Goal: Task Accomplishment & Management: Manage account settings

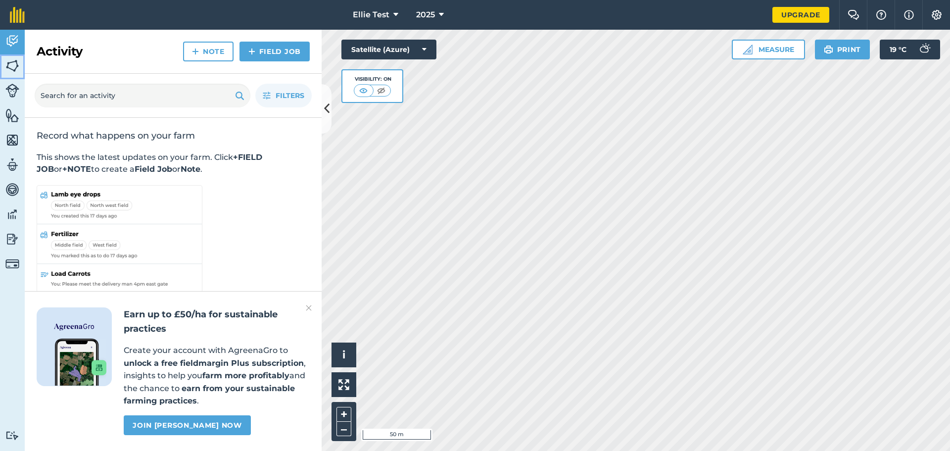
click at [13, 68] on img at bounding box center [12, 65] width 14 height 15
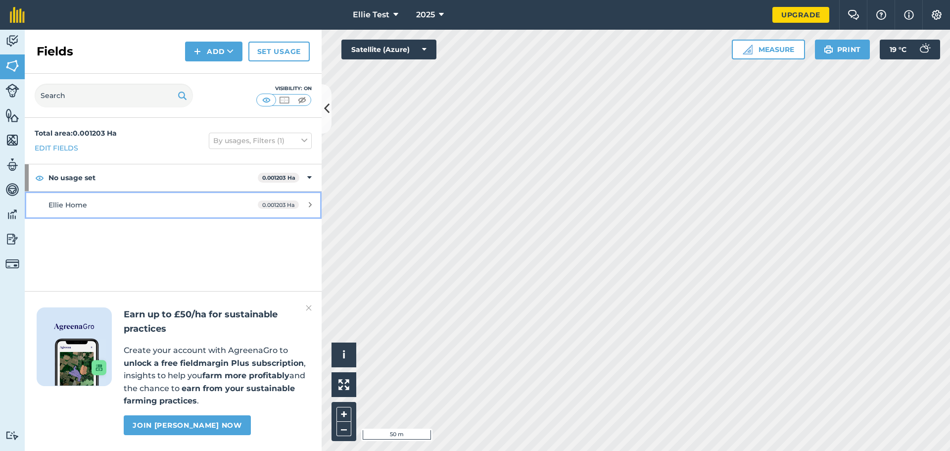
click at [309, 205] on icon at bounding box center [310, 204] width 3 height 7
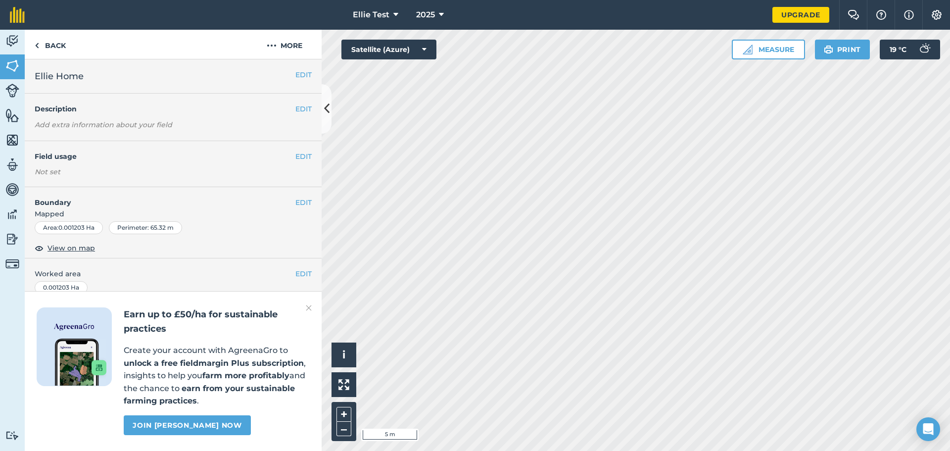
click at [309, 303] on img at bounding box center [309, 308] width 6 height 12
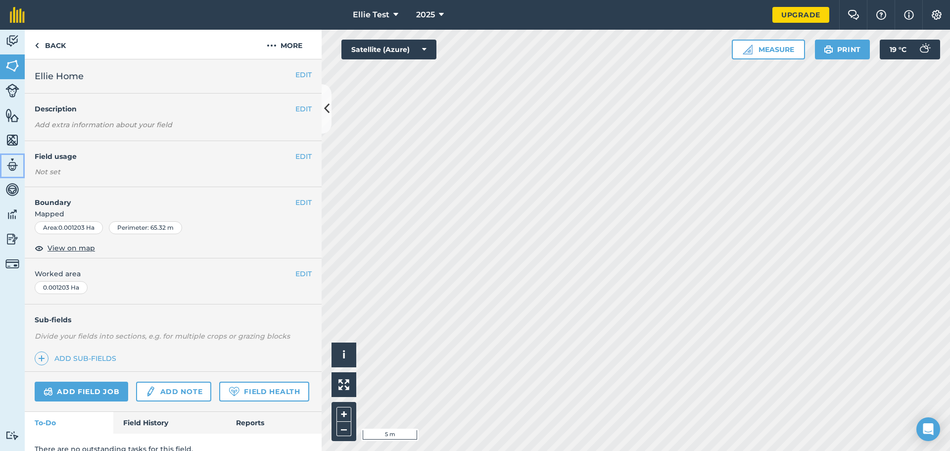
click at [14, 163] on img at bounding box center [12, 164] width 14 height 15
select select "MEMBER"
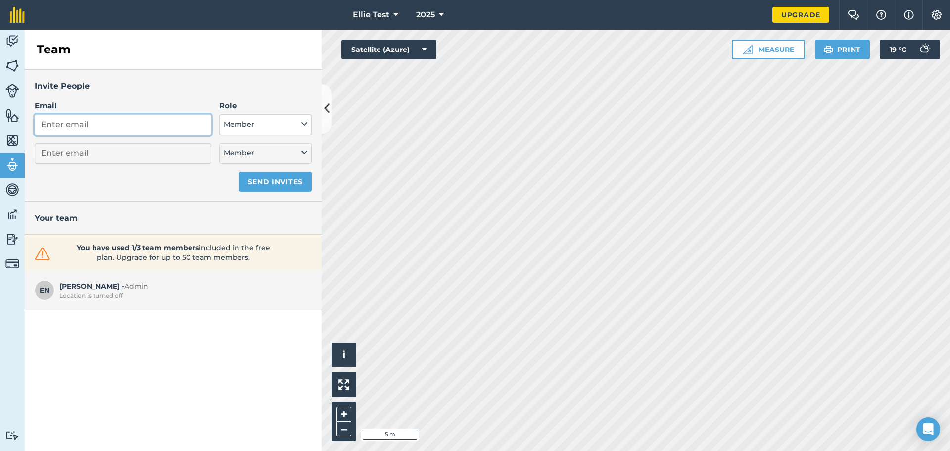
click at [115, 122] on input "Email" at bounding box center [123, 124] width 177 height 21
type input "s"
select select "MEMBER"
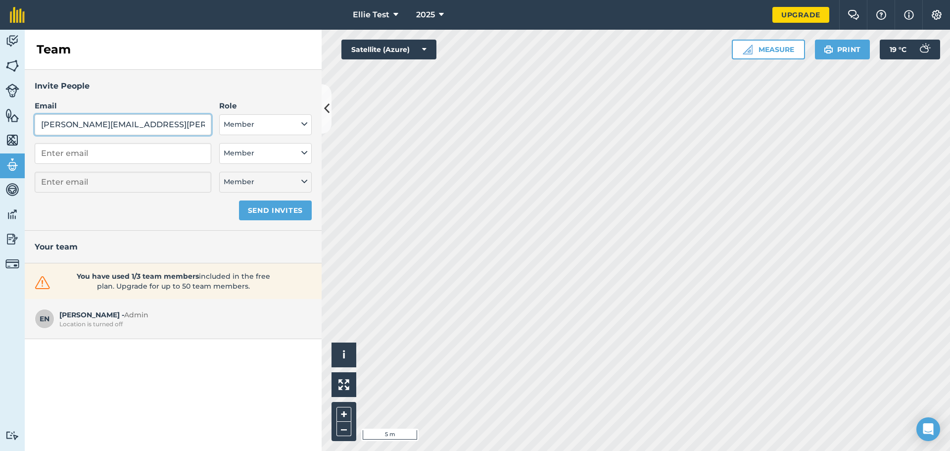
type input "sam.fordham@agrii.co.uk"
click at [251, 122] on button "Member" at bounding box center [265, 124] width 92 height 21
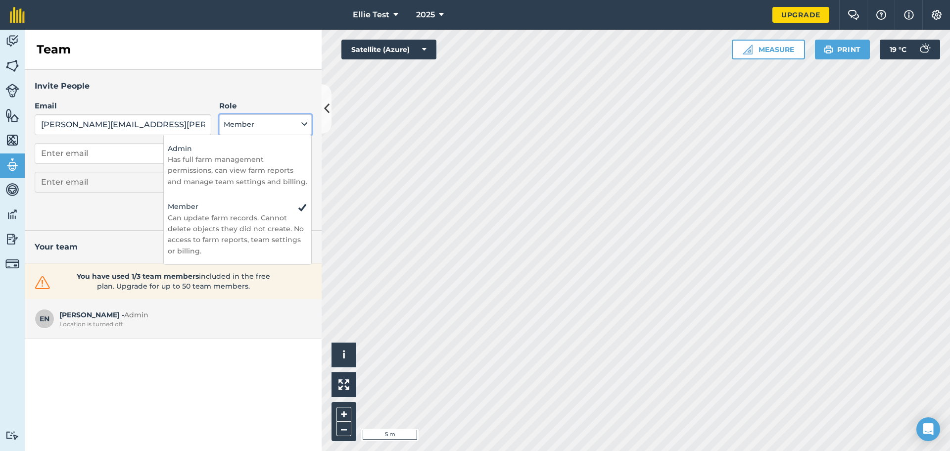
click at [251, 118] on button "Member" at bounding box center [265, 124] width 92 height 21
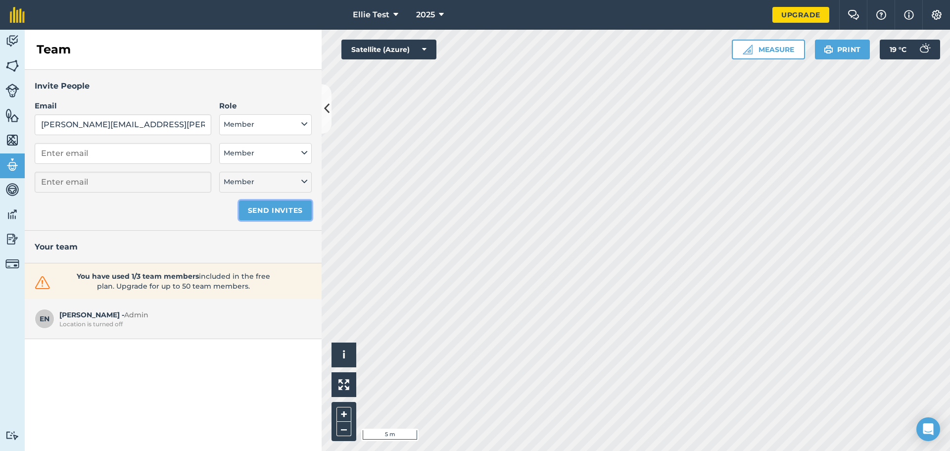
click at [269, 207] on button "Send invites" at bounding box center [275, 210] width 73 height 20
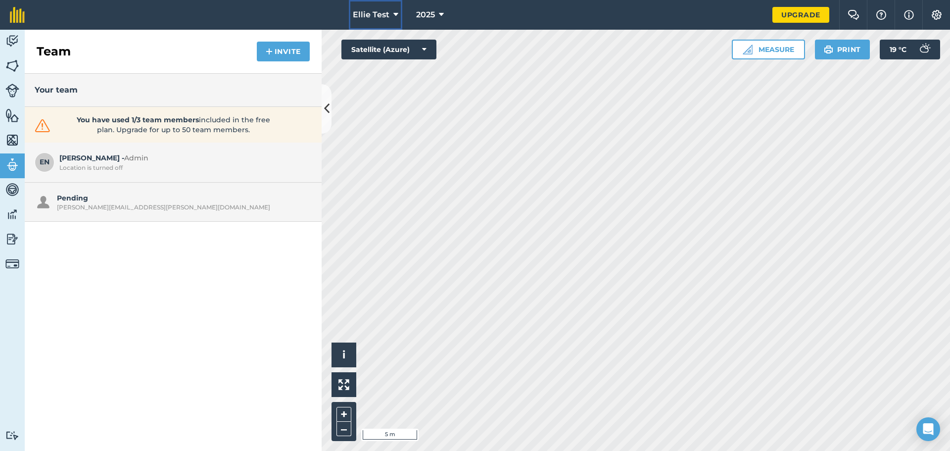
click at [381, 8] on button "Ellie Test" at bounding box center [375, 15] width 53 height 30
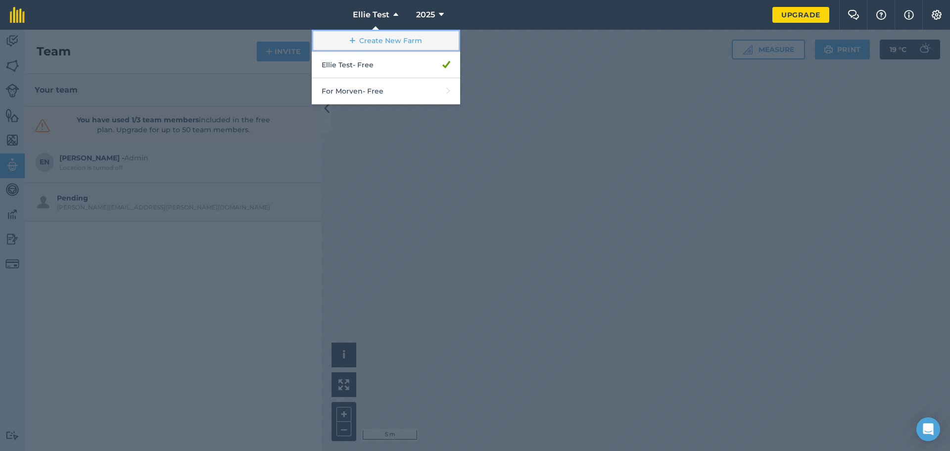
click at [379, 34] on link "Create New Farm" at bounding box center [386, 41] width 148 height 22
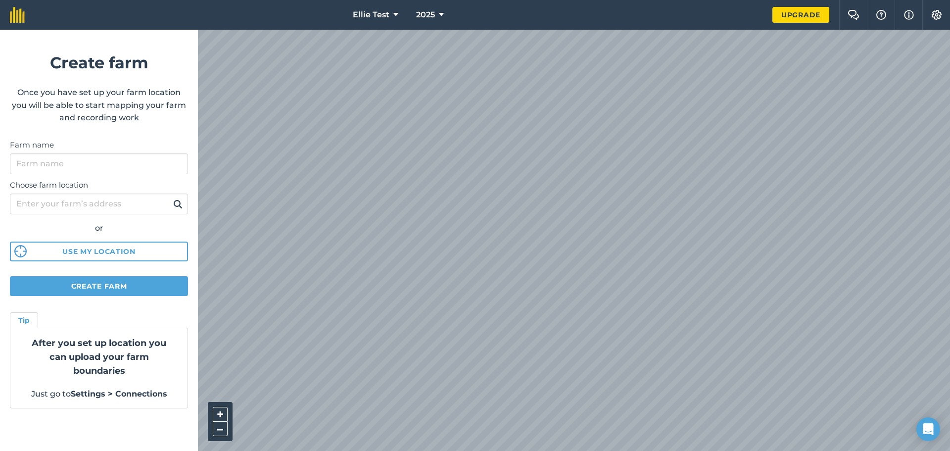
click at [53, 174] on div "Choose farm location or Use my location" at bounding box center [99, 218] width 178 height 88
click at [62, 166] on input "Farm name" at bounding box center [99, 163] width 178 height 21
type input "Bendysh"
click at [99, 205] on input "Choose farm location" at bounding box center [99, 203] width 178 height 21
click at [92, 207] on input "Choose farm location" at bounding box center [99, 203] width 178 height 21
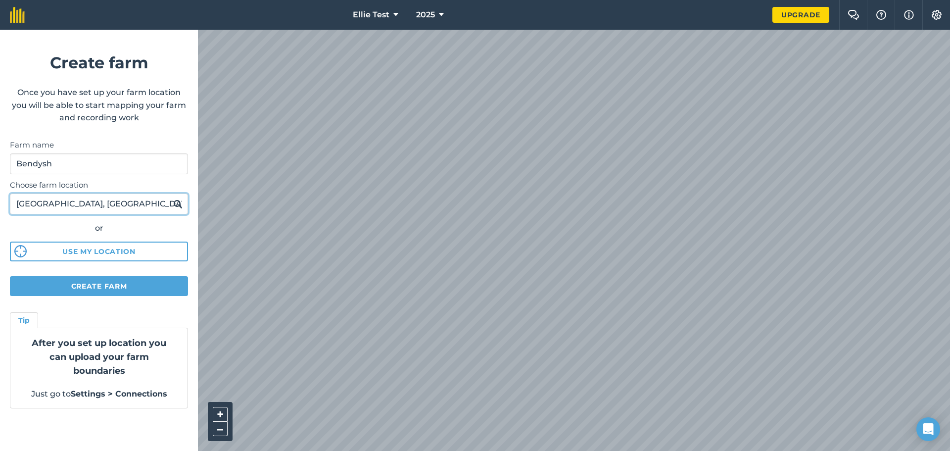
type input "Radwinter, Essex"
click at [180, 203] on img at bounding box center [177, 204] width 9 height 12
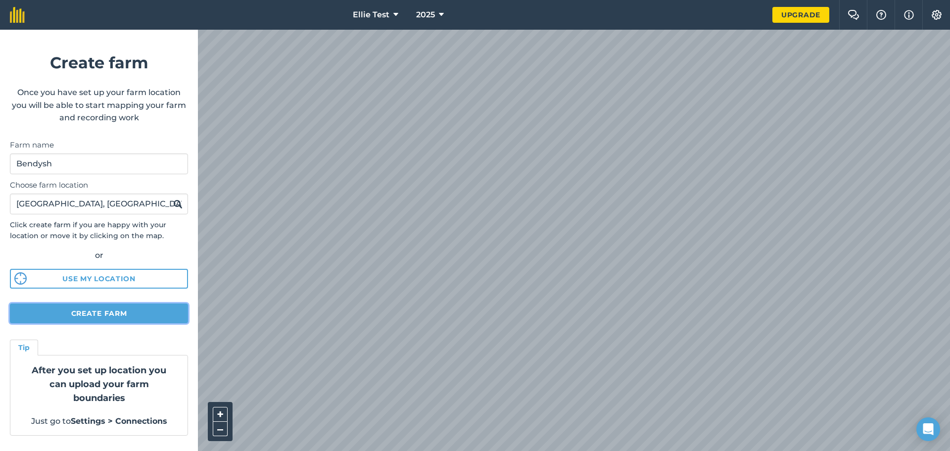
click at [129, 309] on button "Create farm" at bounding box center [99, 313] width 178 height 20
click at [115, 311] on button "Create farm" at bounding box center [99, 313] width 178 height 20
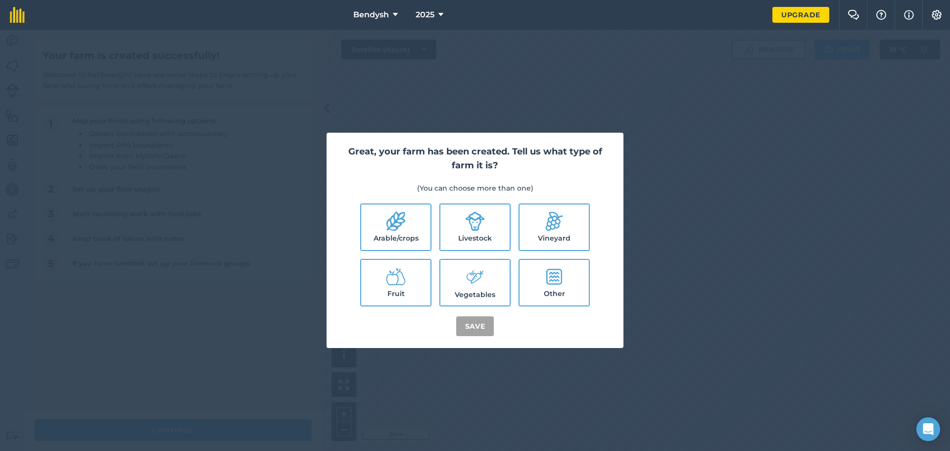
click at [407, 233] on label "Arable/crops" at bounding box center [395, 227] width 69 height 46
checkbox input "true"
click at [474, 323] on button "Save" at bounding box center [475, 326] width 38 height 20
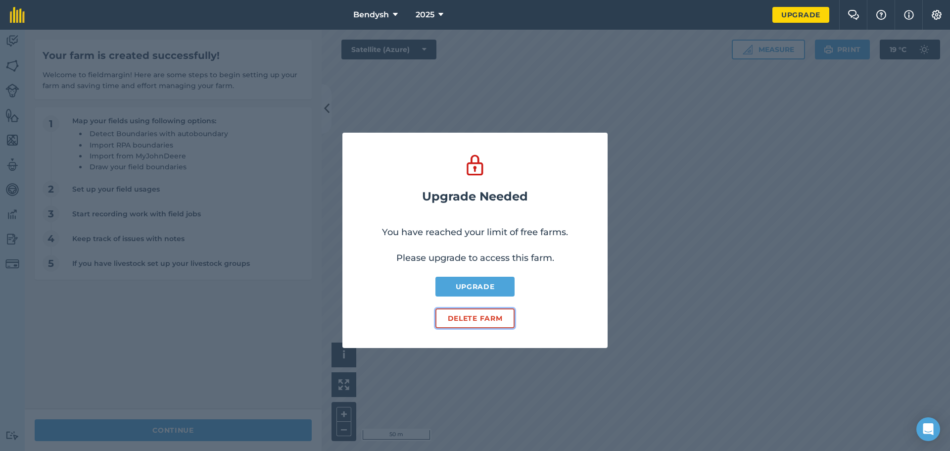
click at [489, 315] on button "Delete farm" at bounding box center [474, 318] width 79 height 20
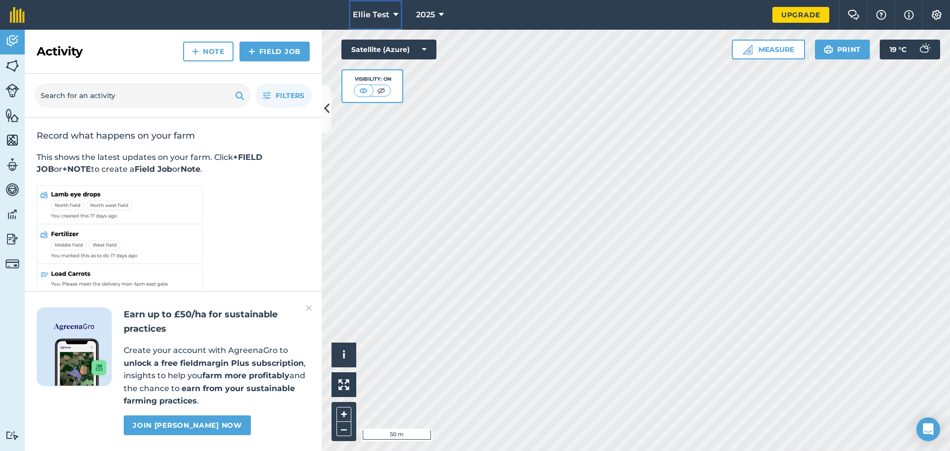
click at [374, 13] on span "Ellie Test" at bounding box center [371, 15] width 37 height 12
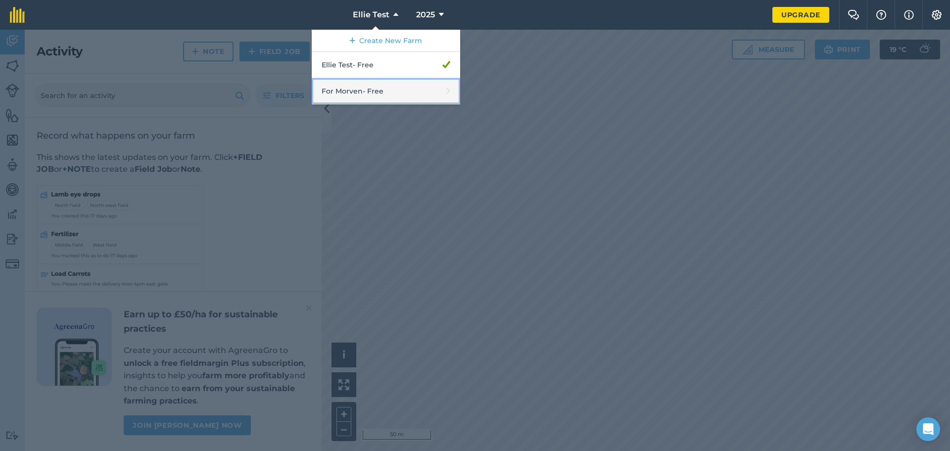
click at [447, 94] on icon at bounding box center [448, 91] width 4 height 14
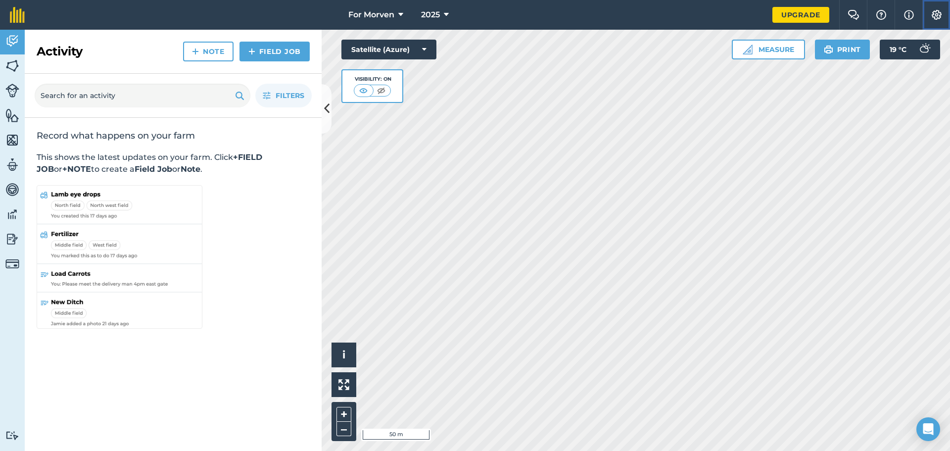
click at [936, 23] on button "Settings" at bounding box center [936, 15] width 28 height 30
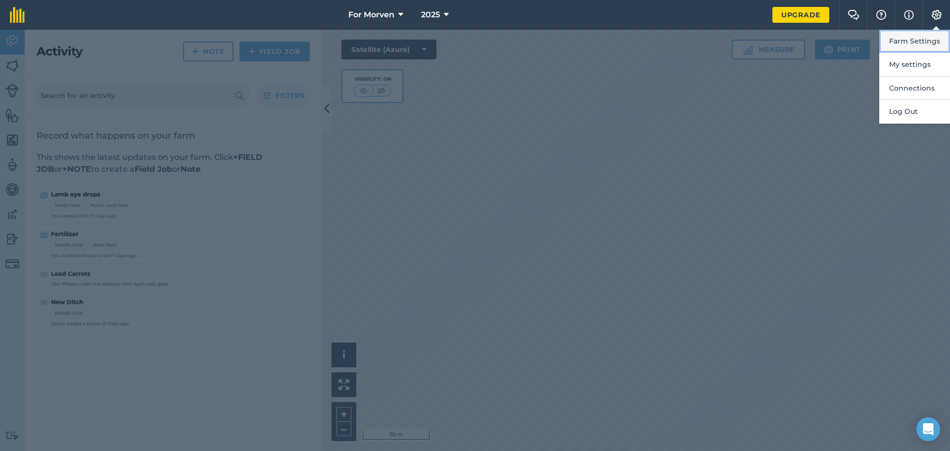
click at [934, 43] on button "Farm Settings" at bounding box center [914, 41] width 71 height 23
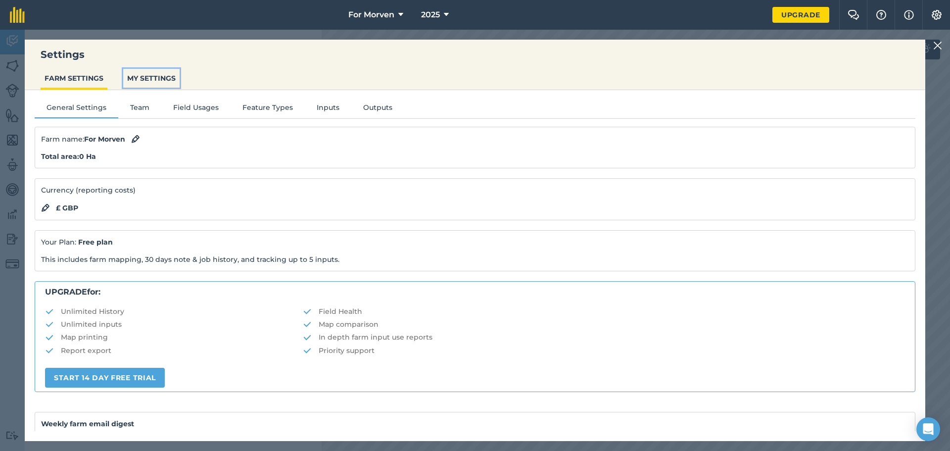
click at [155, 82] on button "MY SETTINGS" at bounding box center [151, 78] width 56 height 19
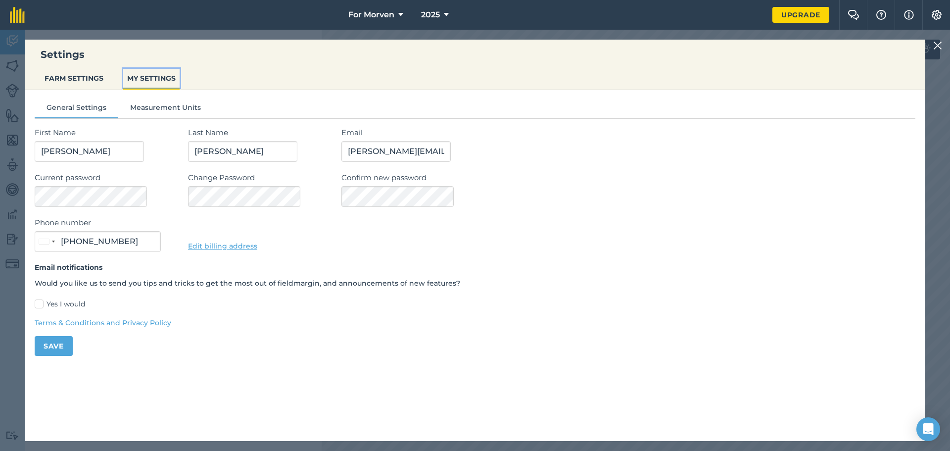
type input "07593 386176"
click at [62, 81] on button "FARM SETTINGS" at bounding box center [74, 78] width 67 height 19
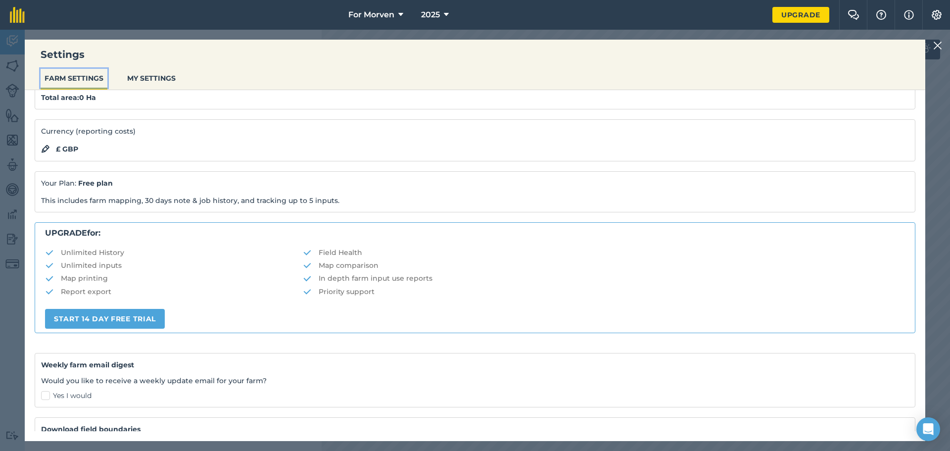
scroll to position [124, 0]
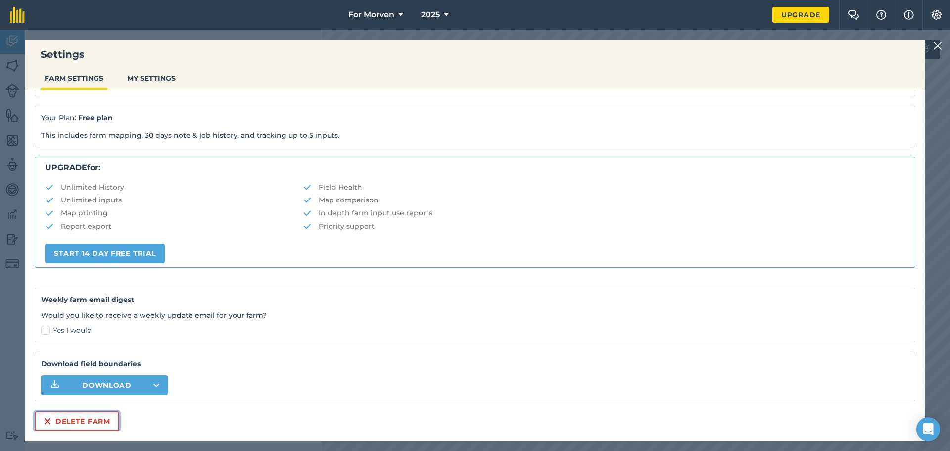
click at [87, 417] on button "Delete farm" at bounding box center [77, 421] width 85 height 20
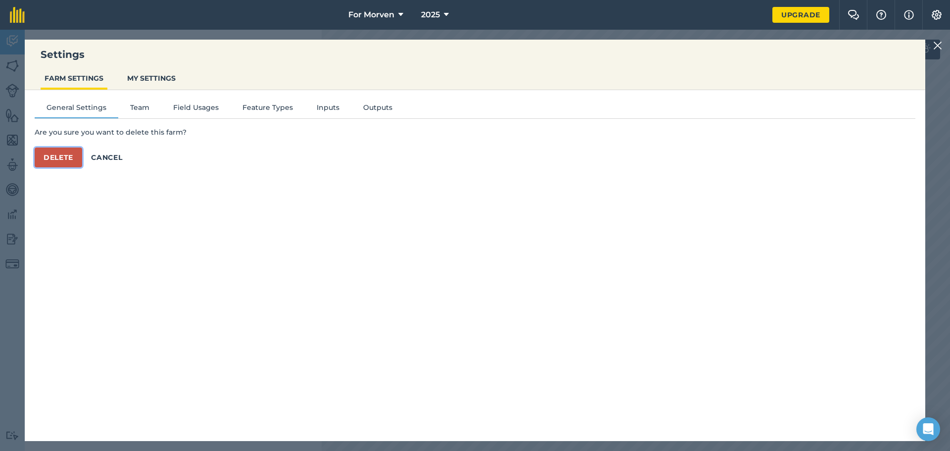
click at [58, 164] on button "Delete" at bounding box center [58, 157] width 47 height 20
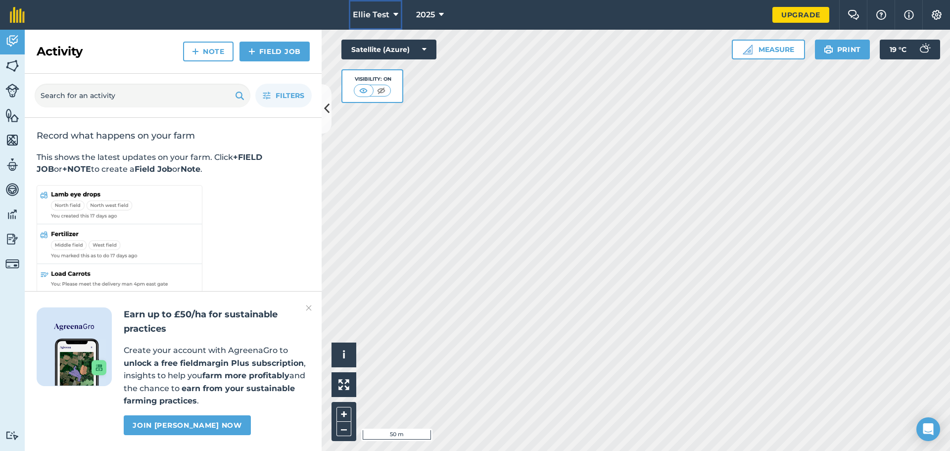
click at [384, 11] on span "Ellie Test" at bounding box center [371, 15] width 37 height 12
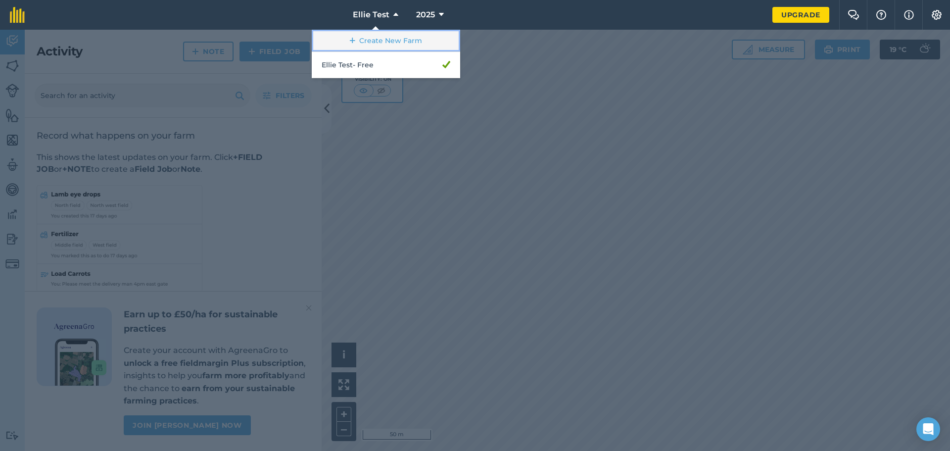
click at [376, 39] on link "Create New Farm" at bounding box center [386, 41] width 148 height 22
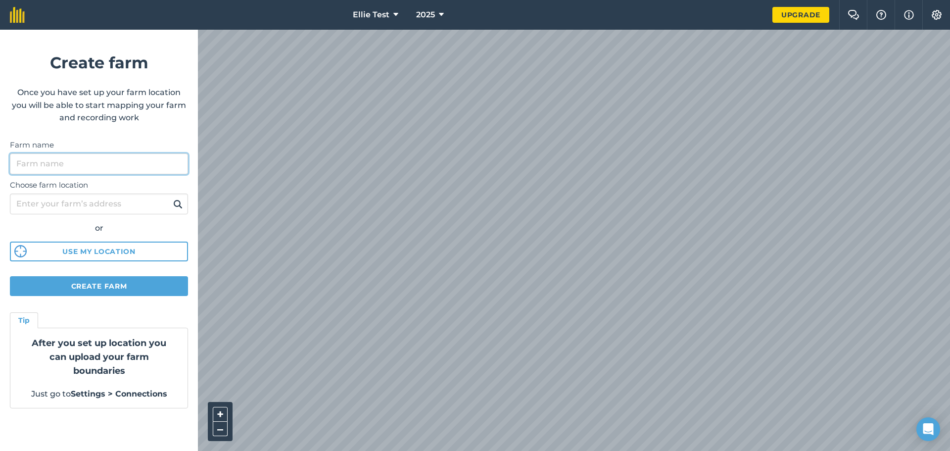
click at [42, 169] on input "Farm name" at bounding box center [99, 163] width 178 height 21
type input "Bendysh"
click at [49, 202] on input "Choose farm location" at bounding box center [99, 203] width 178 height 21
type input "Radwinter, Essex"
click at [174, 204] on img at bounding box center [177, 204] width 9 height 12
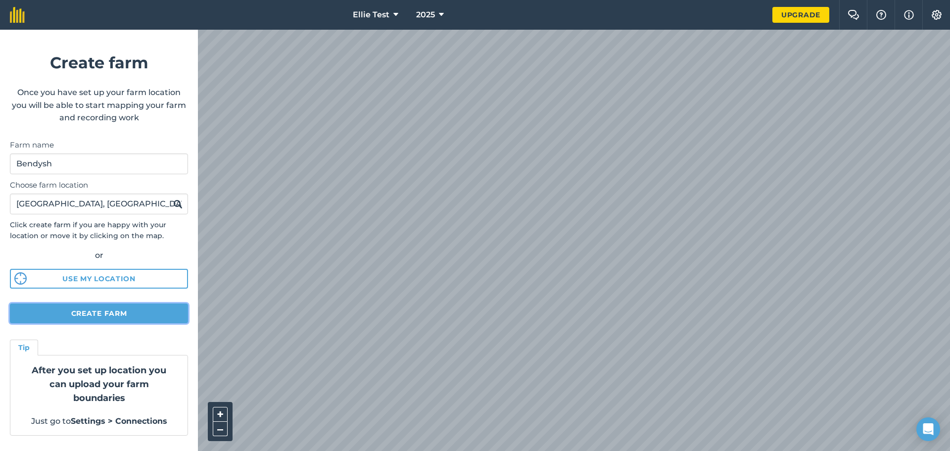
click at [88, 315] on button "Create farm" at bounding box center [99, 313] width 178 height 20
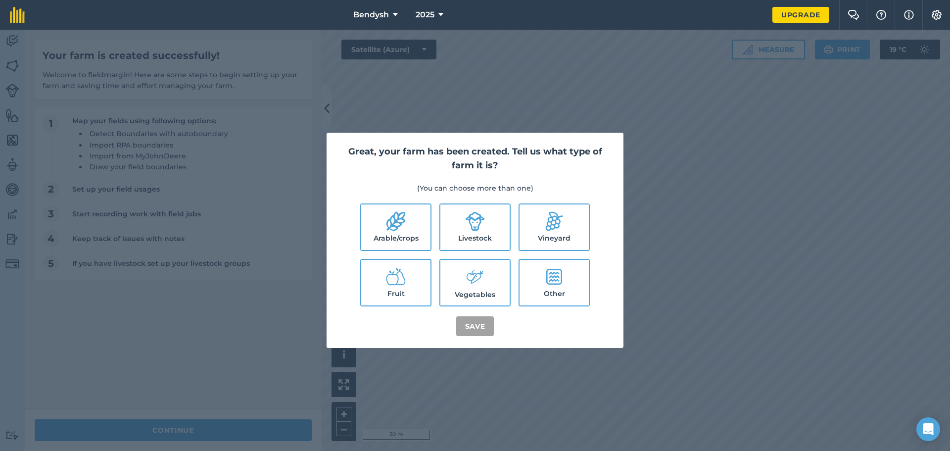
click at [393, 236] on label "Arable/crops" at bounding box center [395, 227] width 69 height 46
checkbox input "true"
click at [472, 326] on button "Save" at bounding box center [475, 326] width 38 height 20
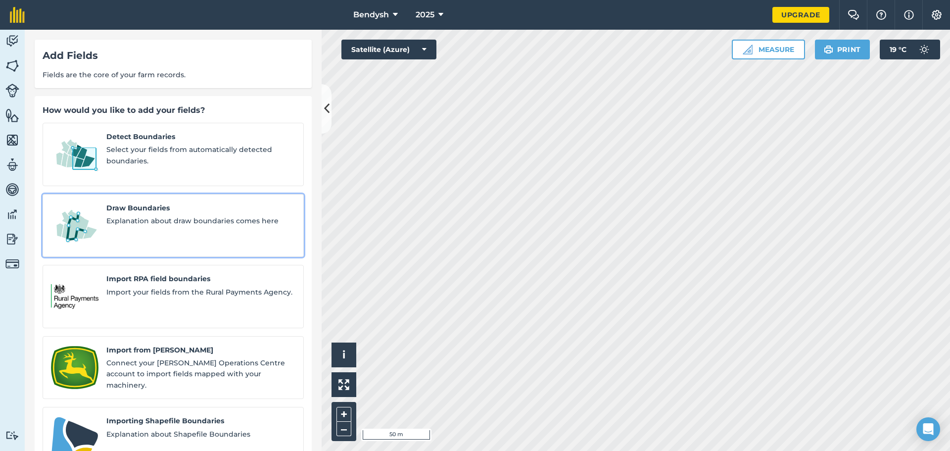
click at [194, 215] on span "Explanation about draw boundaries comes here" at bounding box center [200, 220] width 189 height 11
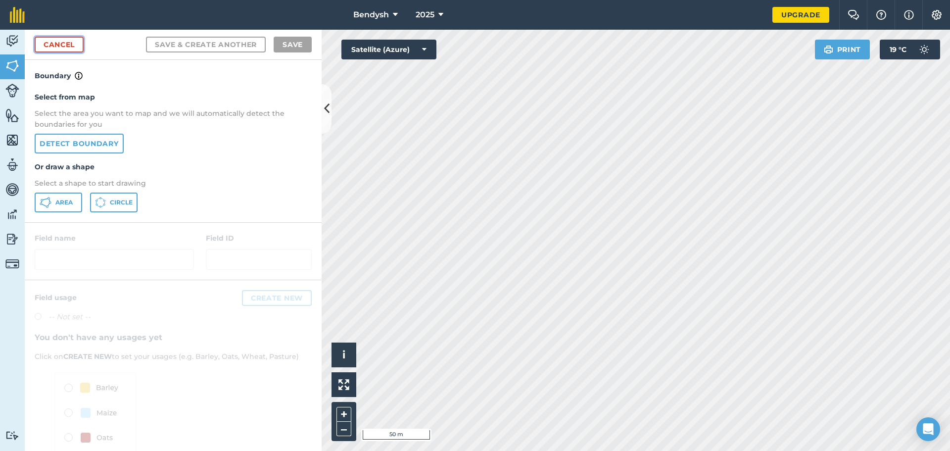
click at [65, 50] on link "Cancel" at bounding box center [59, 45] width 49 height 16
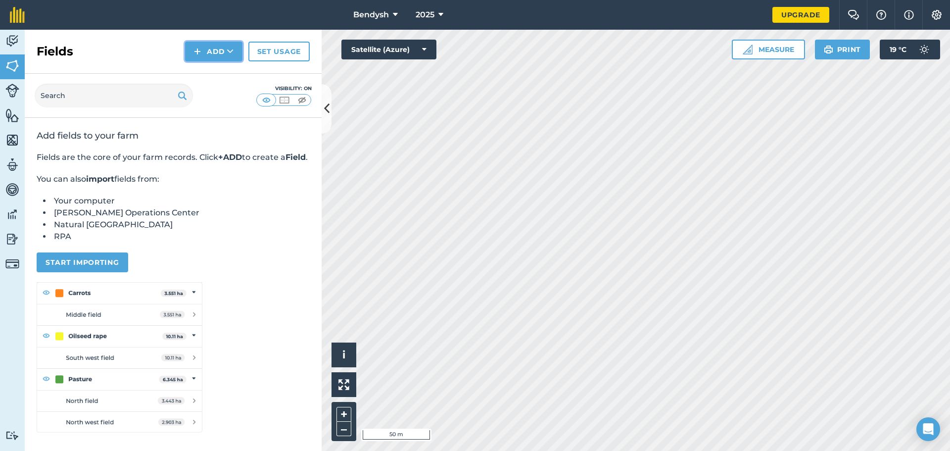
click at [229, 53] on icon at bounding box center [230, 51] width 6 height 10
click at [222, 72] on link "Draw" at bounding box center [213, 74] width 54 height 22
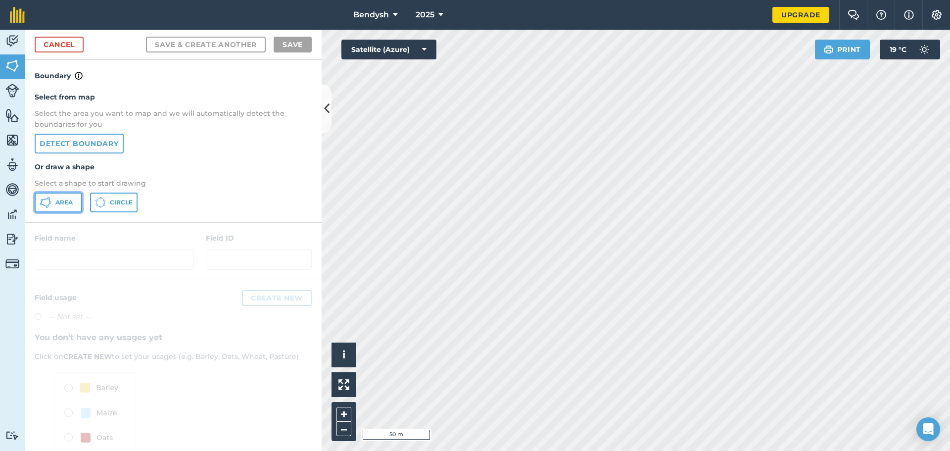
click at [65, 200] on span "Area" at bounding box center [63, 202] width 17 height 8
click at [59, 47] on link "Cancel" at bounding box center [59, 45] width 49 height 16
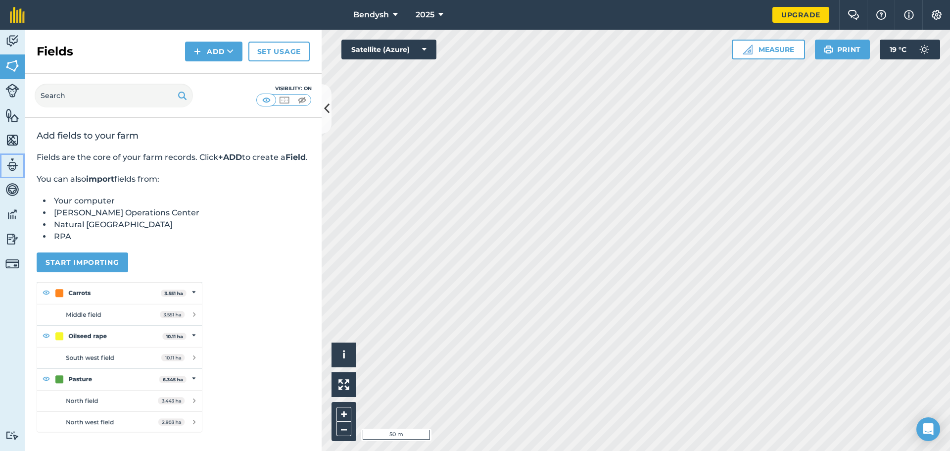
click at [13, 169] on img at bounding box center [12, 164] width 14 height 15
select select "MEMBER"
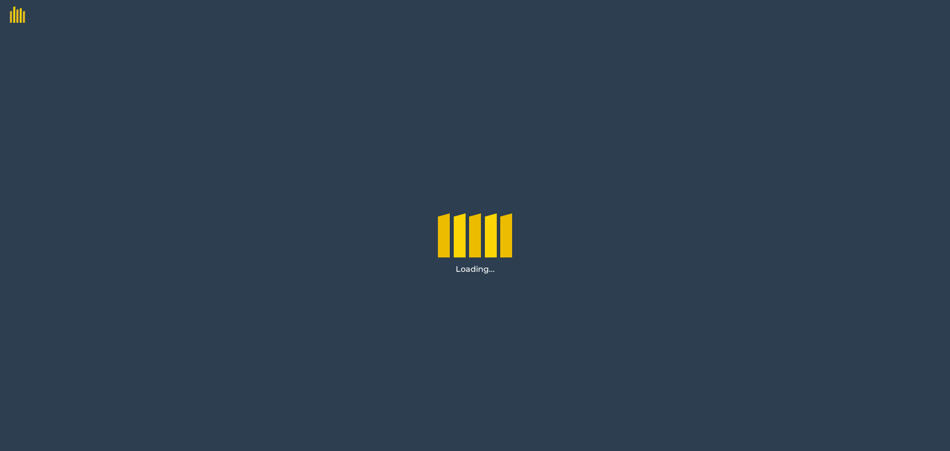
select select "MEMBER"
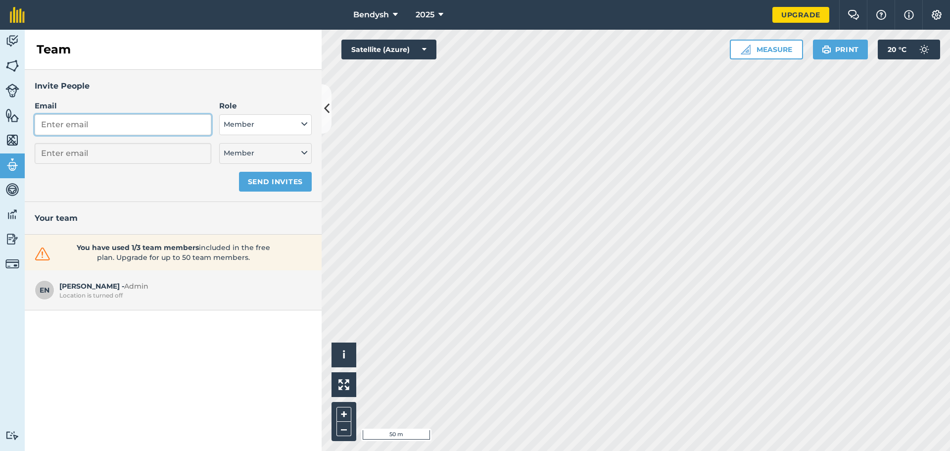
click at [94, 123] on input "Email" at bounding box center [123, 124] width 177 height 21
type input "s"
select select "MEMBER"
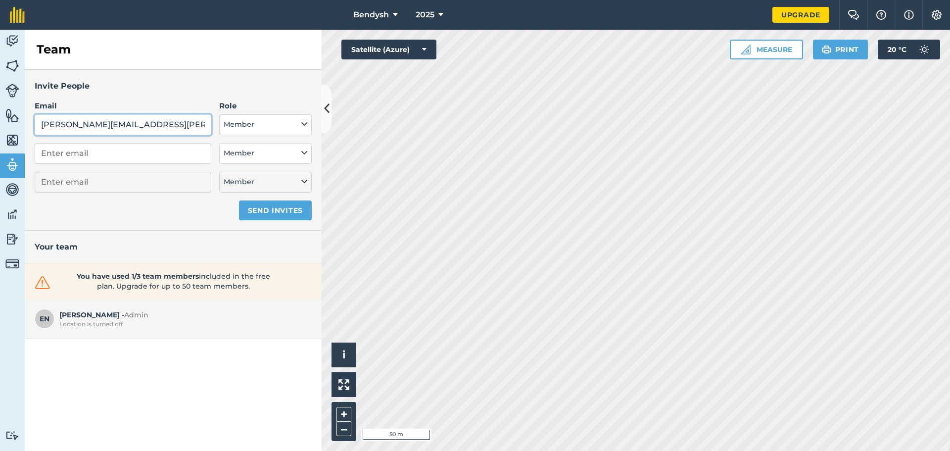
type input "[PERSON_NAME][EMAIL_ADDRESS][PERSON_NAME][DOMAIN_NAME]"
click at [258, 208] on button "Send invites" at bounding box center [275, 210] width 73 height 20
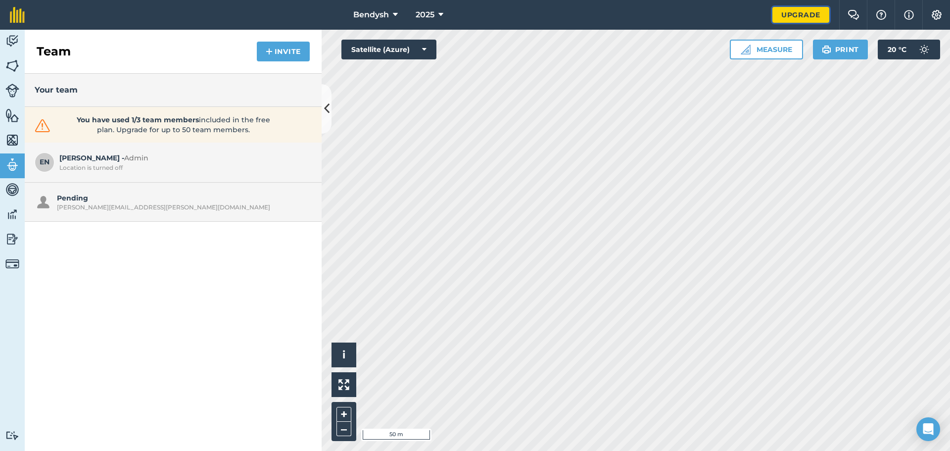
click at [796, 18] on link "Upgrade" at bounding box center [800, 15] width 57 height 16
